Goal: Task Accomplishment & Management: Manage account settings

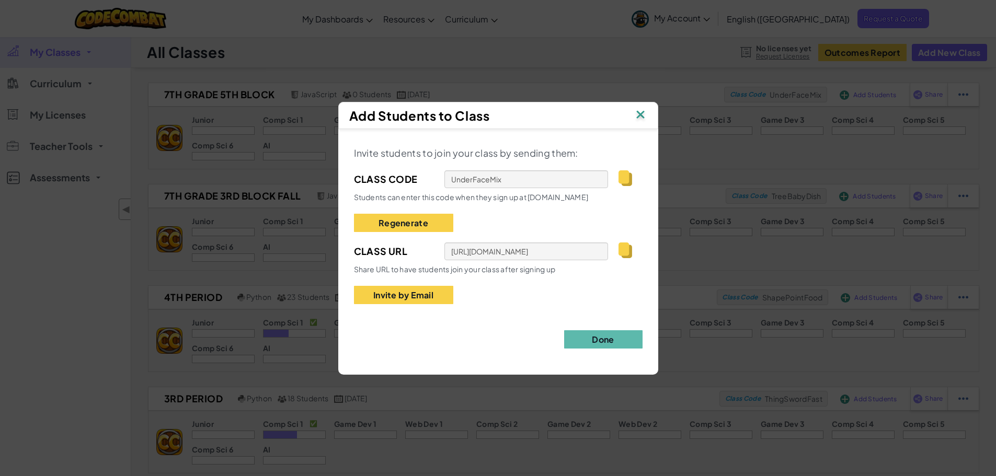
click at [642, 115] on img at bounding box center [641, 116] width 14 height 16
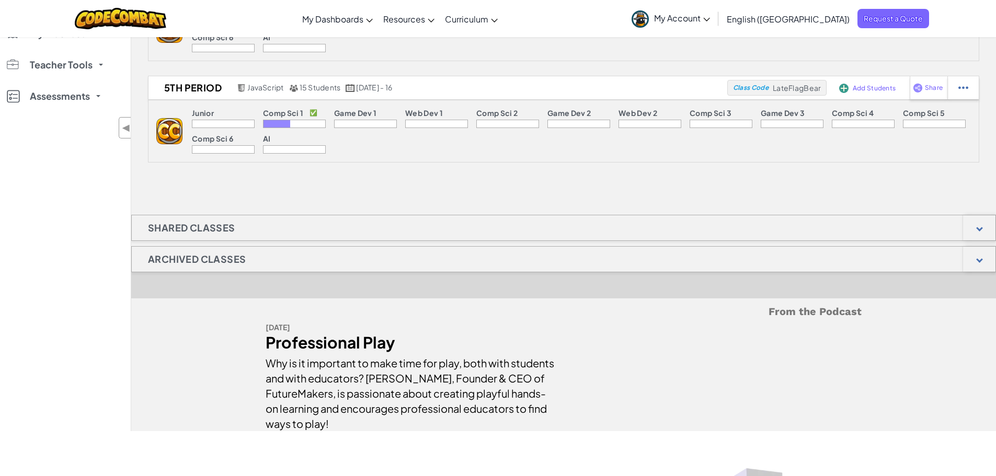
scroll to position [366, 0]
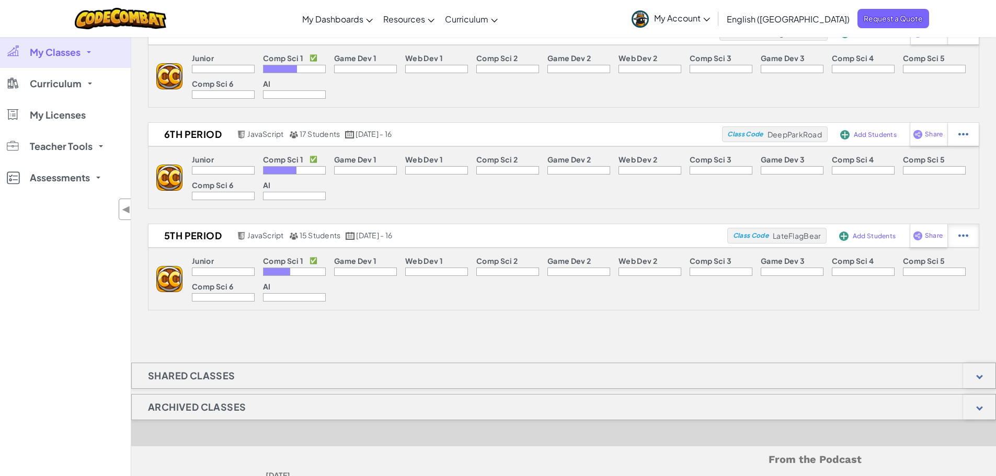
click at [965, 236] on img at bounding box center [964, 235] width 10 height 9
select select "javascript"
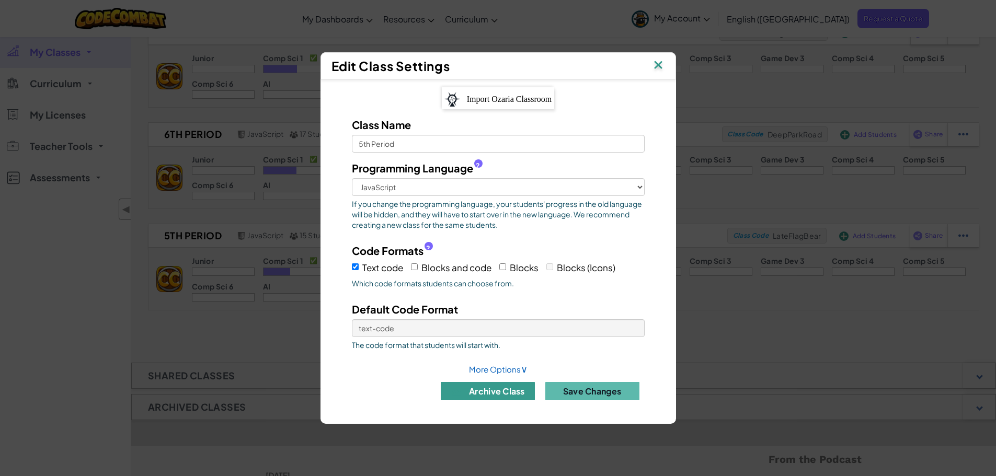
click at [483, 392] on button "archive class" at bounding box center [488, 391] width 94 height 18
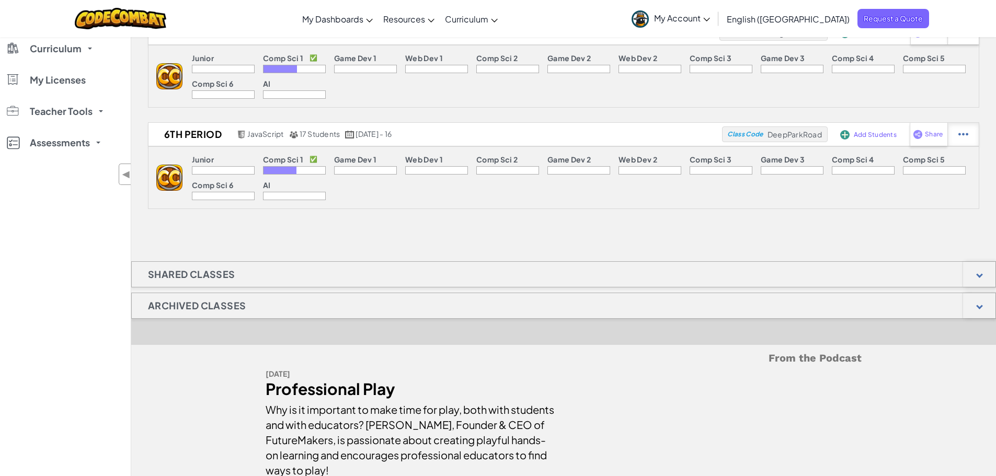
click at [965, 133] on img at bounding box center [964, 134] width 10 height 9
select select "javascript"
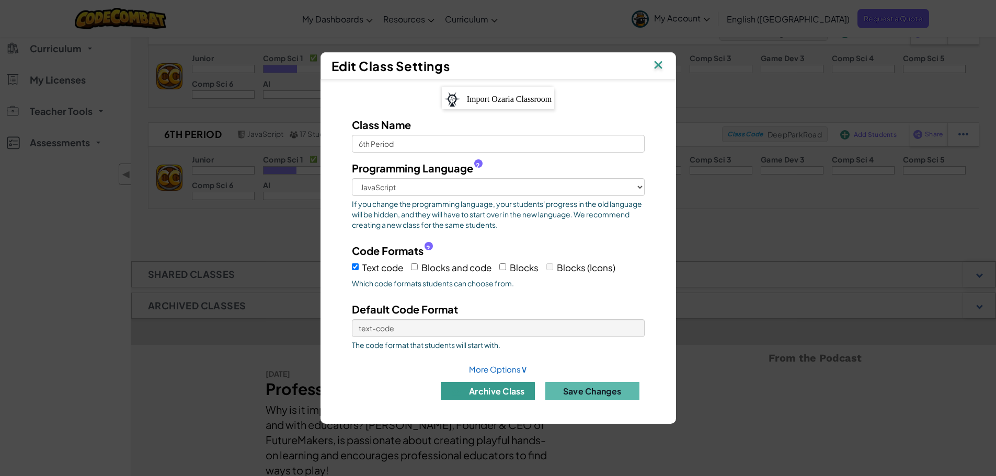
click at [487, 391] on button "archive class" at bounding box center [488, 391] width 94 height 18
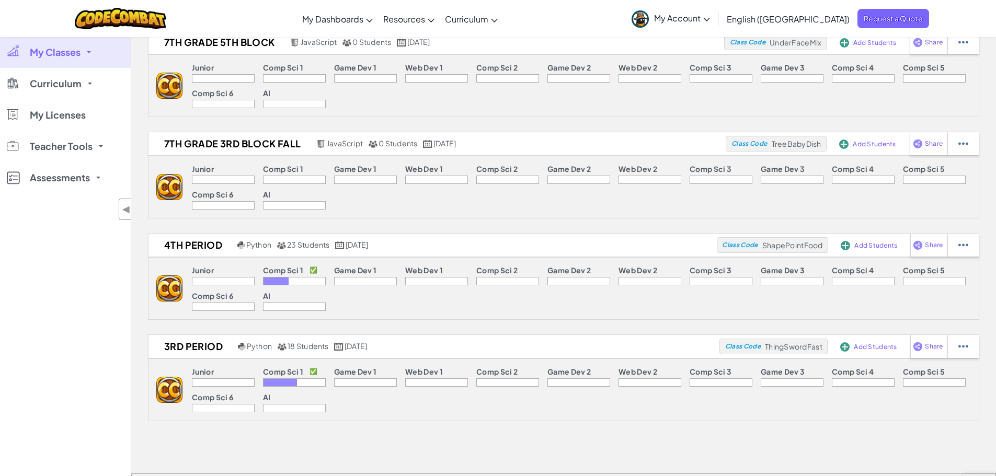
scroll to position [0, 0]
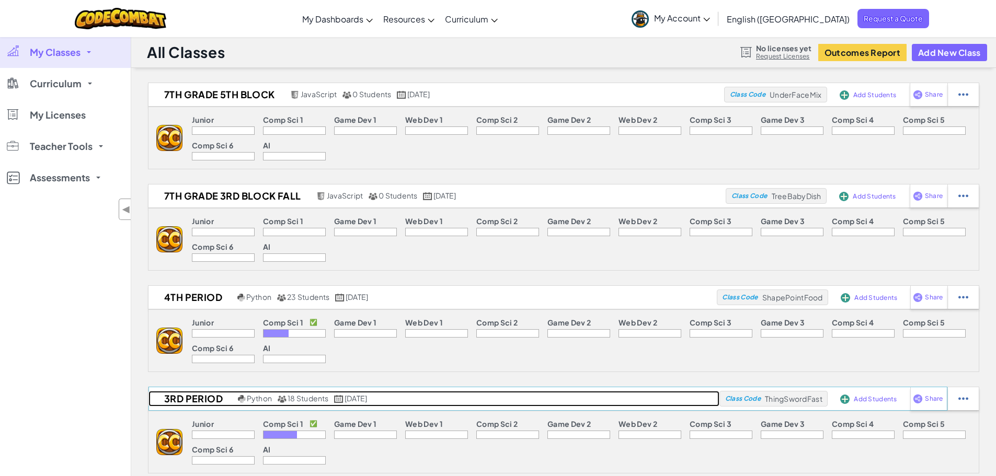
click at [183, 399] on h2 "3rd Period" at bounding box center [192, 399] width 87 height 16
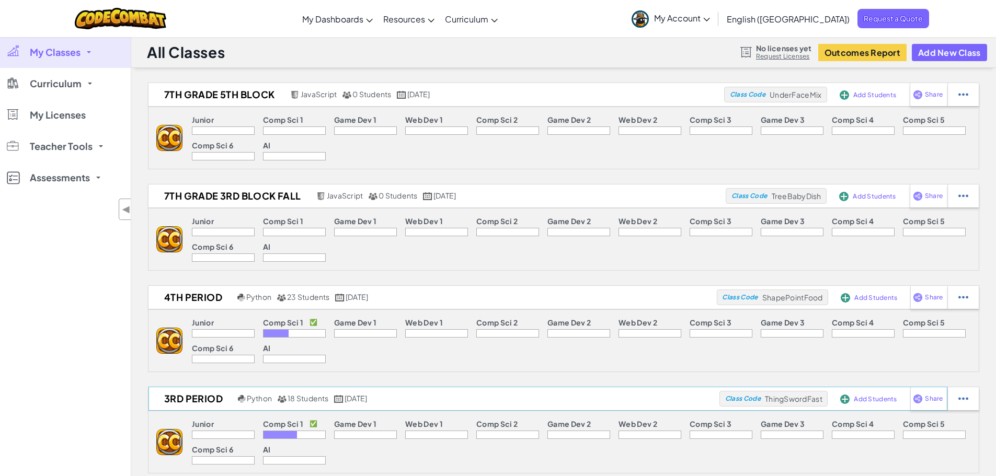
select select "560f1a9f22961295f9427742"
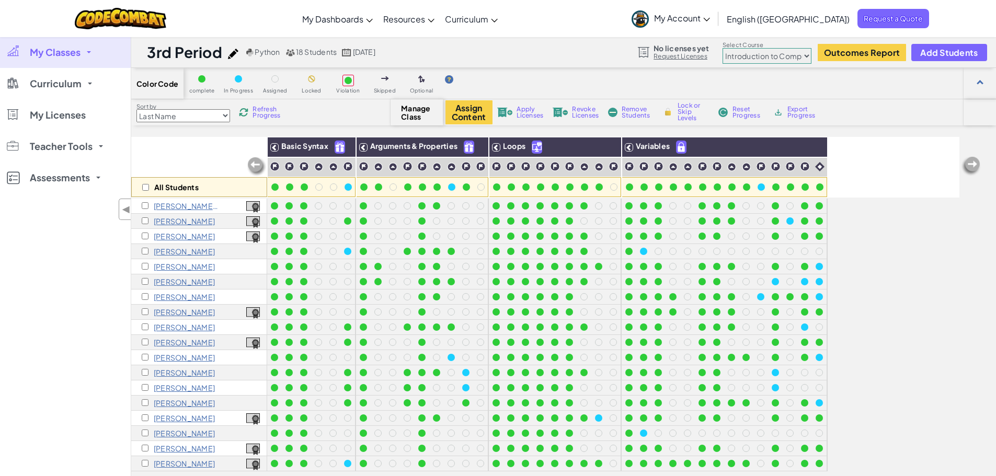
scroll to position [1, 0]
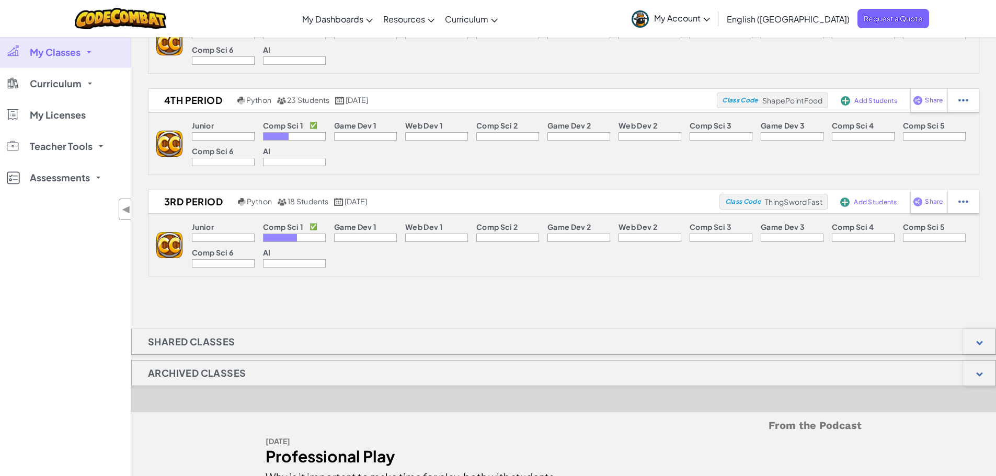
scroll to position [209, 0]
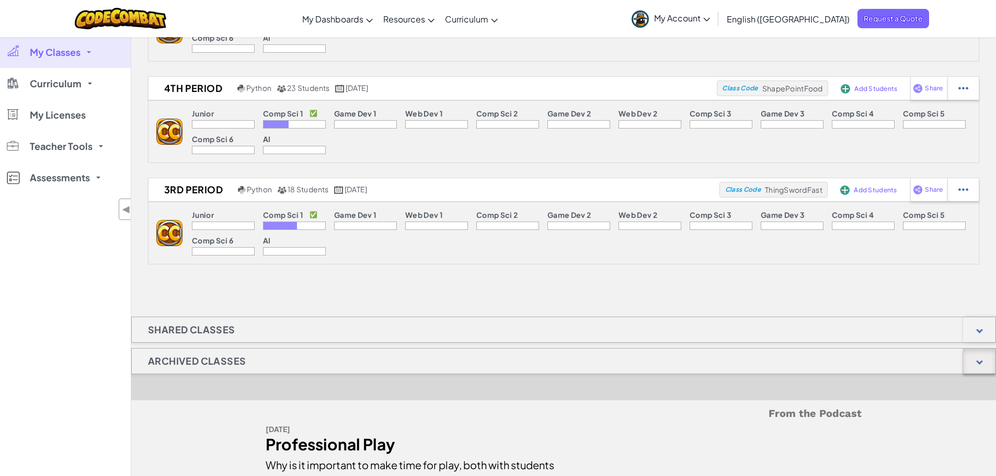
click at [980, 362] on div at bounding box center [980, 361] width 7 height 7
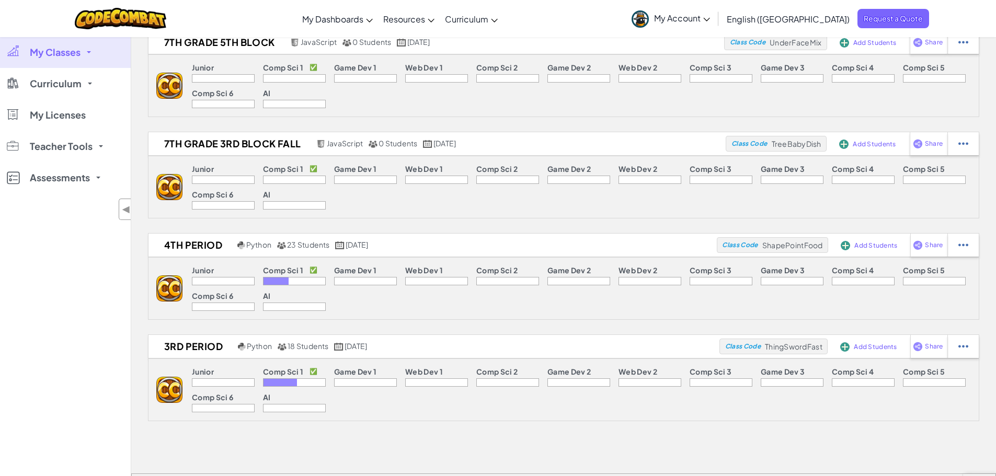
scroll to position [0, 0]
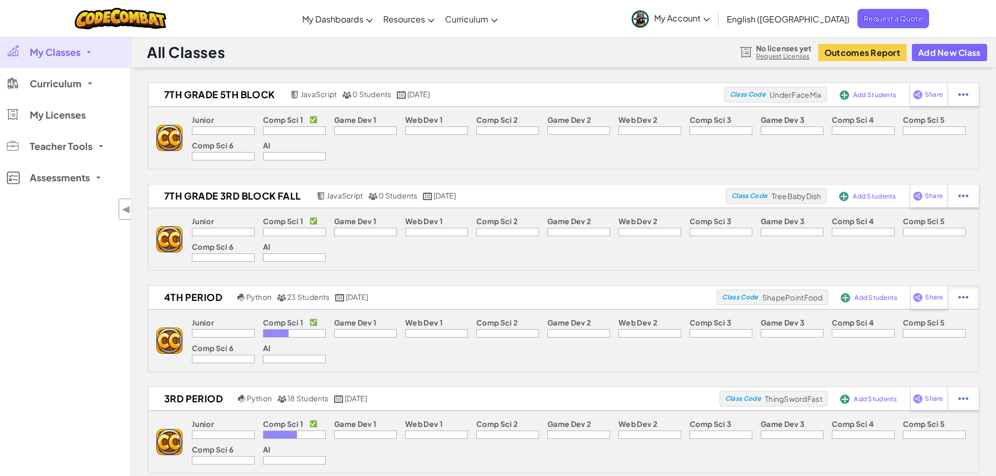
click at [965, 297] on img at bounding box center [964, 297] width 10 height 9
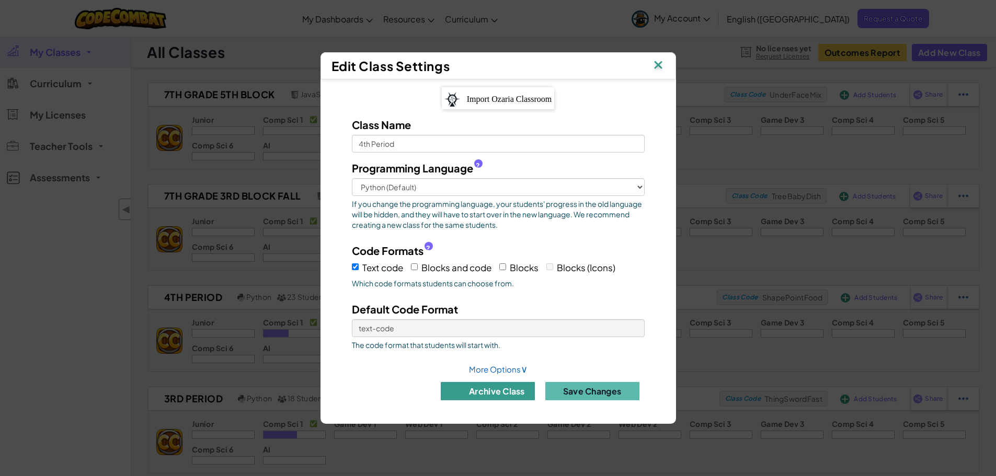
click at [510, 394] on button "archive class" at bounding box center [488, 391] width 94 height 18
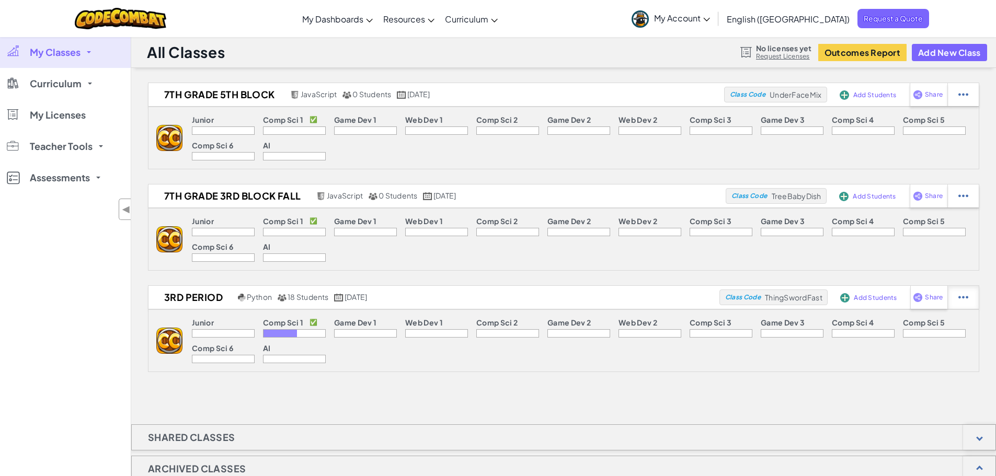
click at [962, 297] on img at bounding box center [964, 297] width 10 height 9
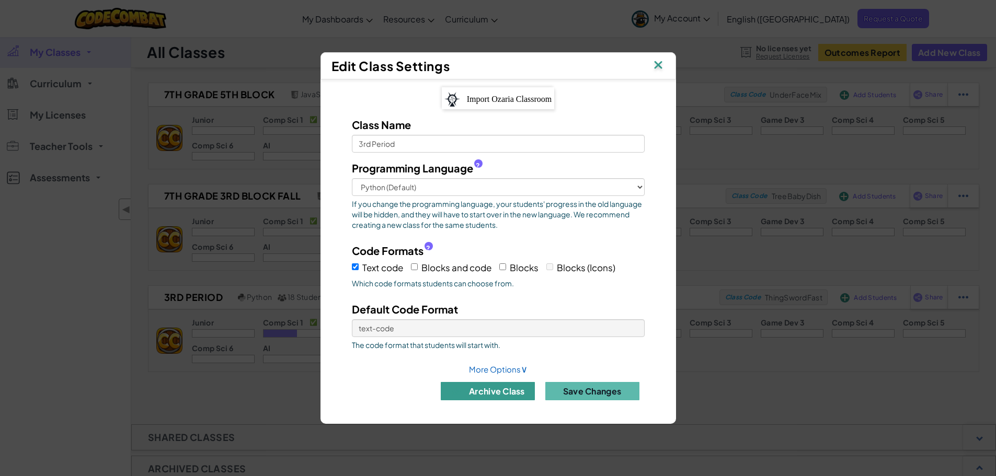
click at [520, 394] on button "archive class" at bounding box center [488, 391] width 94 height 18
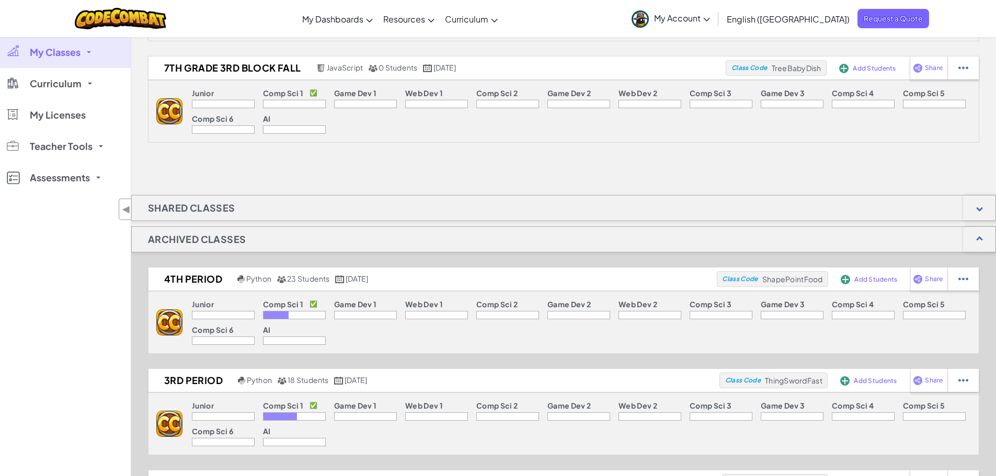
scroll to position [52, 0]
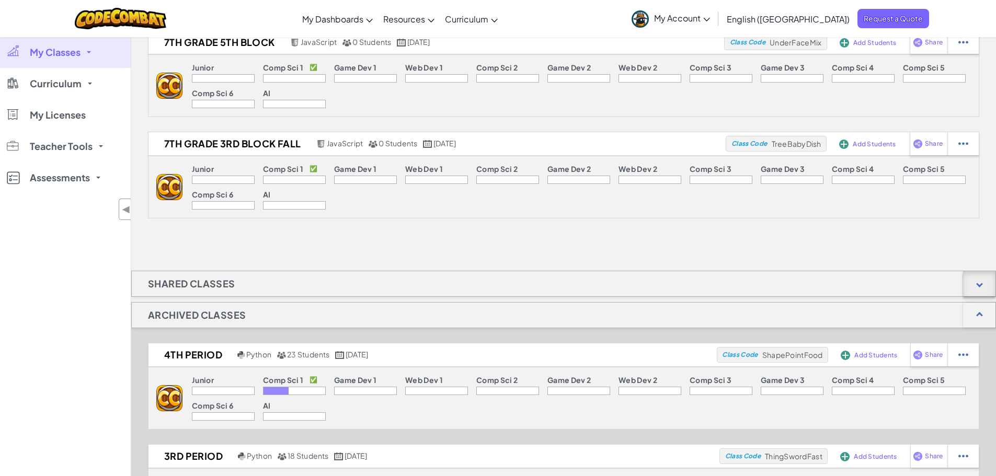
click at [987, 283] on div at bounding box center [979, 283] width 32 height 25
click at [980, 282] on div at bounding box center [980, 284] width 7 height 7
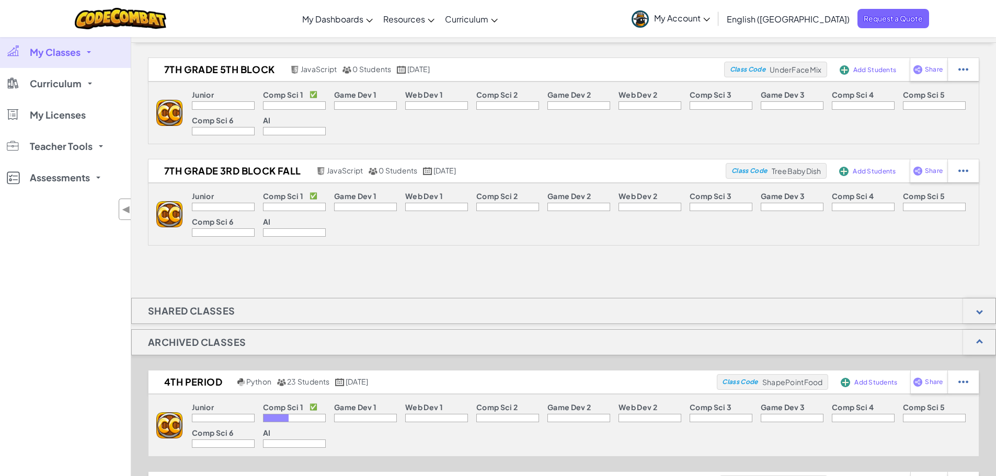
scroll to position [0, 0]
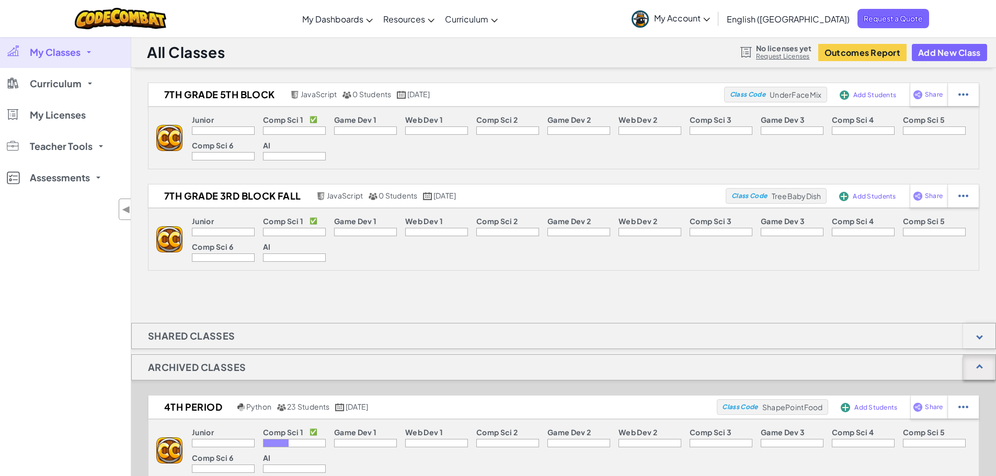
click at [977, 361] on div at bounding box center [979, 367] width 32 height 25
